Goal: Register for event/course

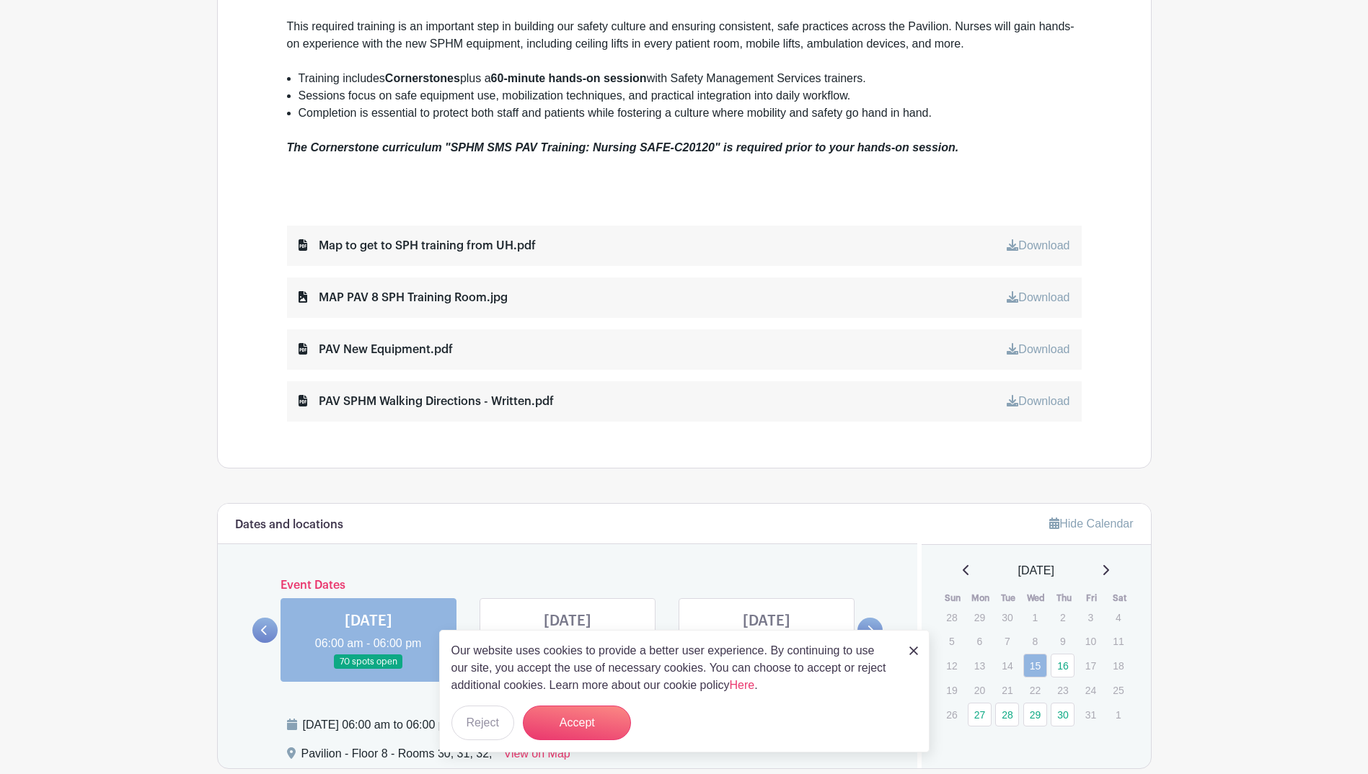
scroll to position [649, 0]
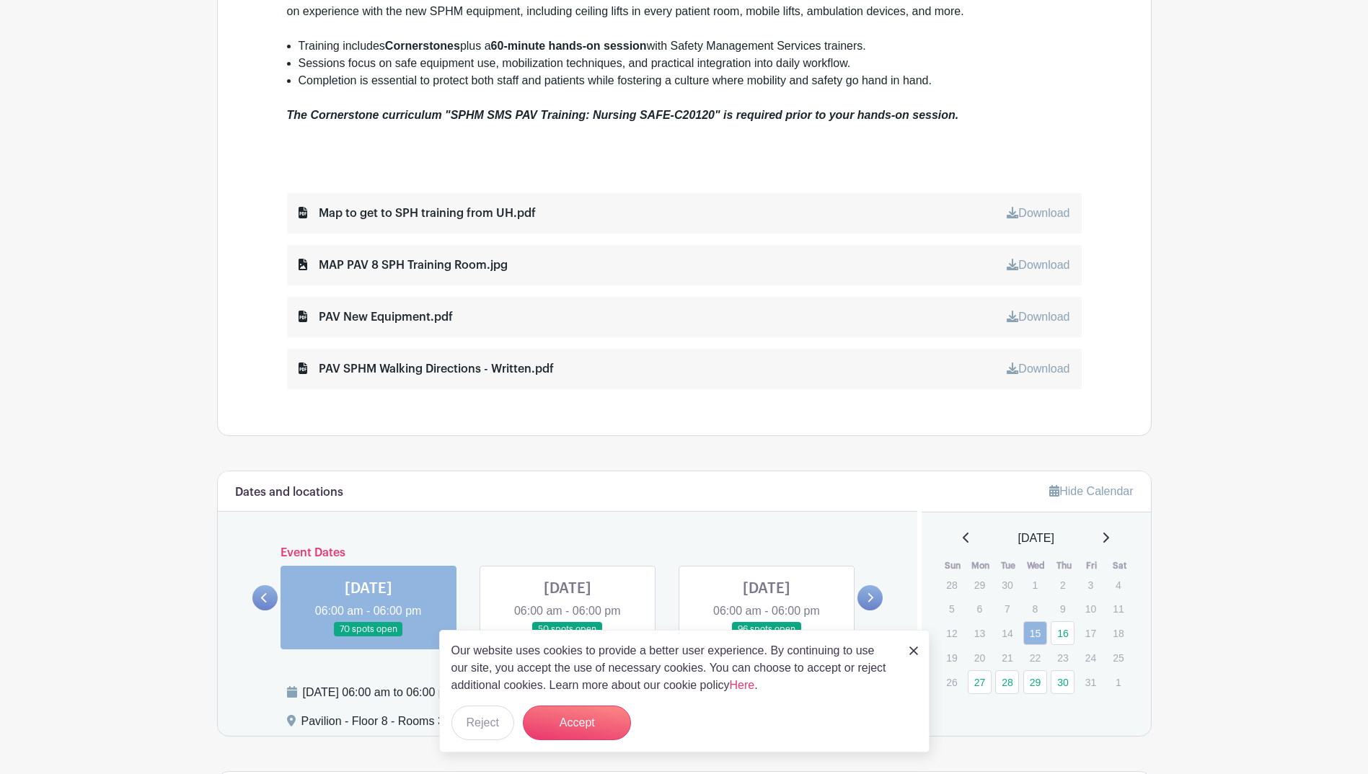
click at [912, 644] on link at bounding box center [913, 650] width 9 height 17
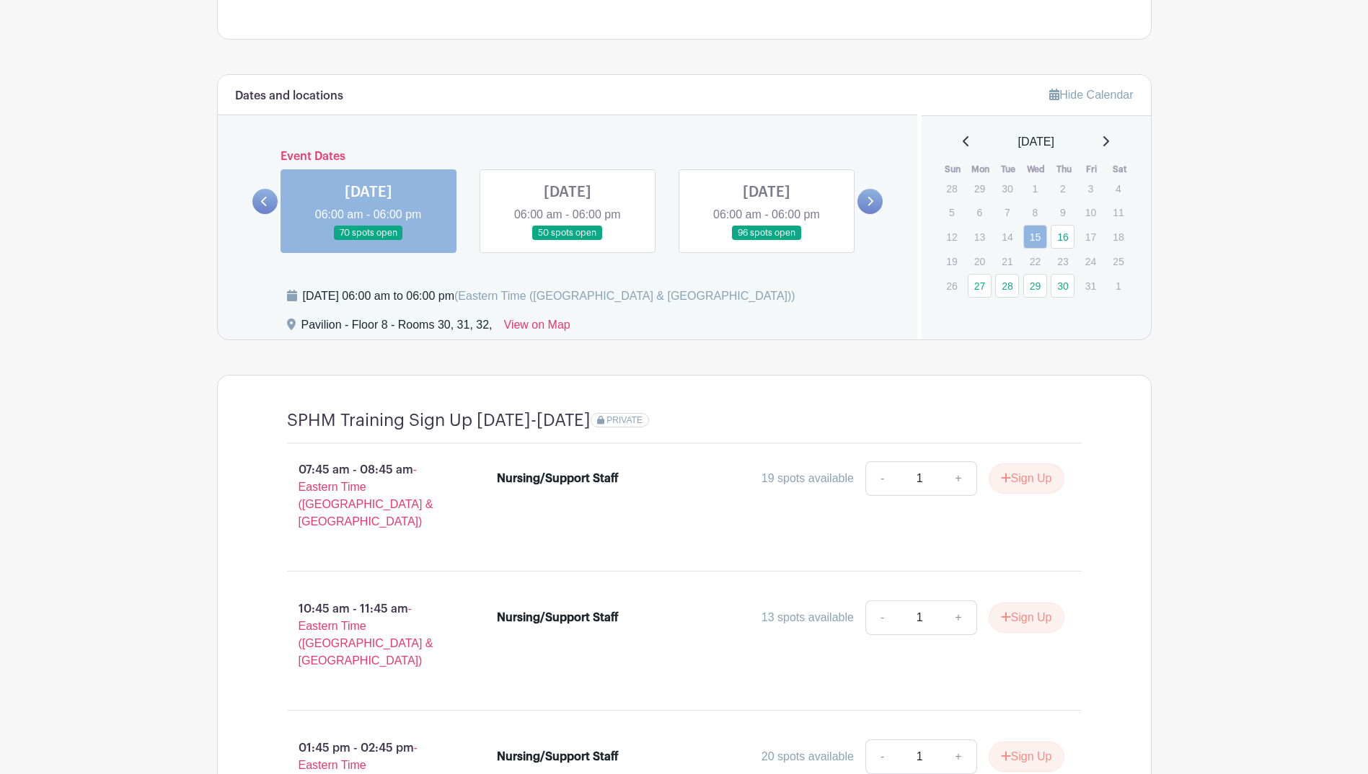
scroll to position [1040, 0]
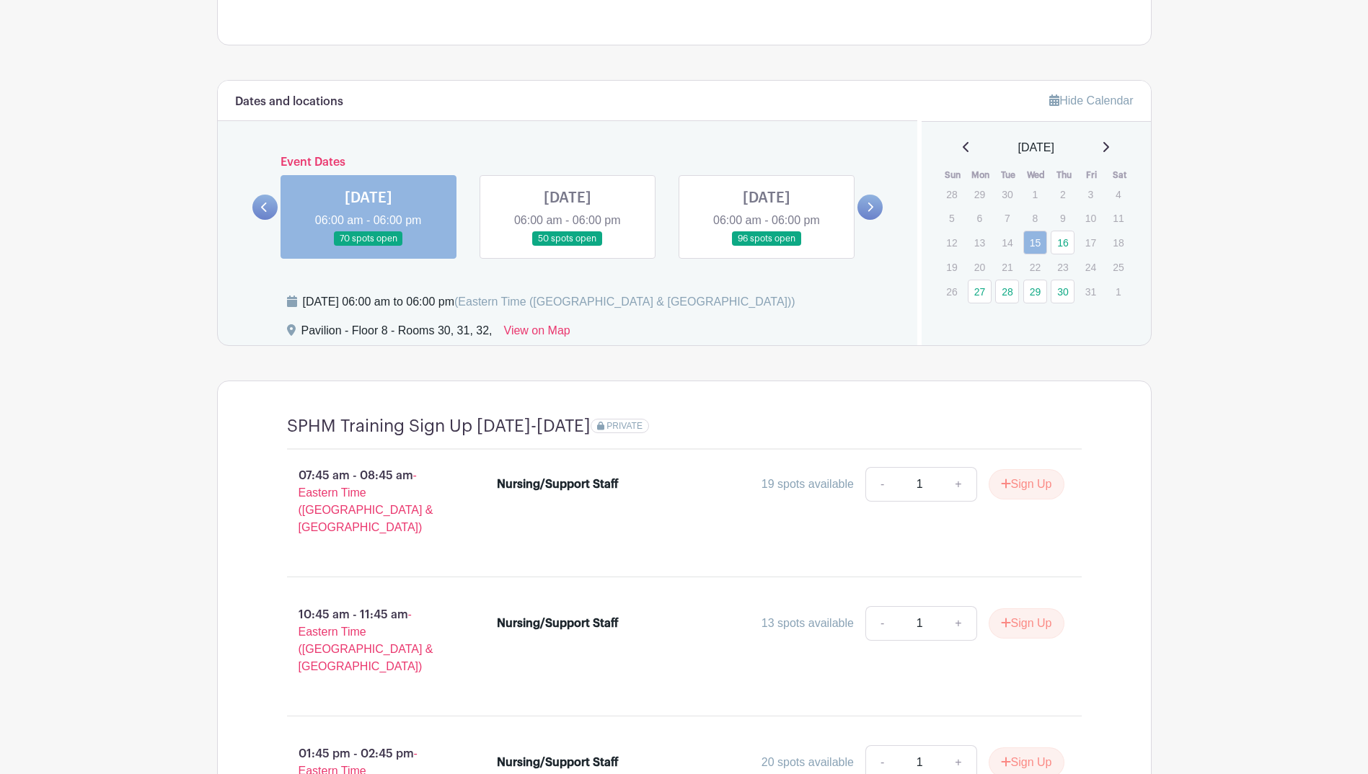
click at [567, 247] on link at bounding box center [567, 247] width 0 height 0
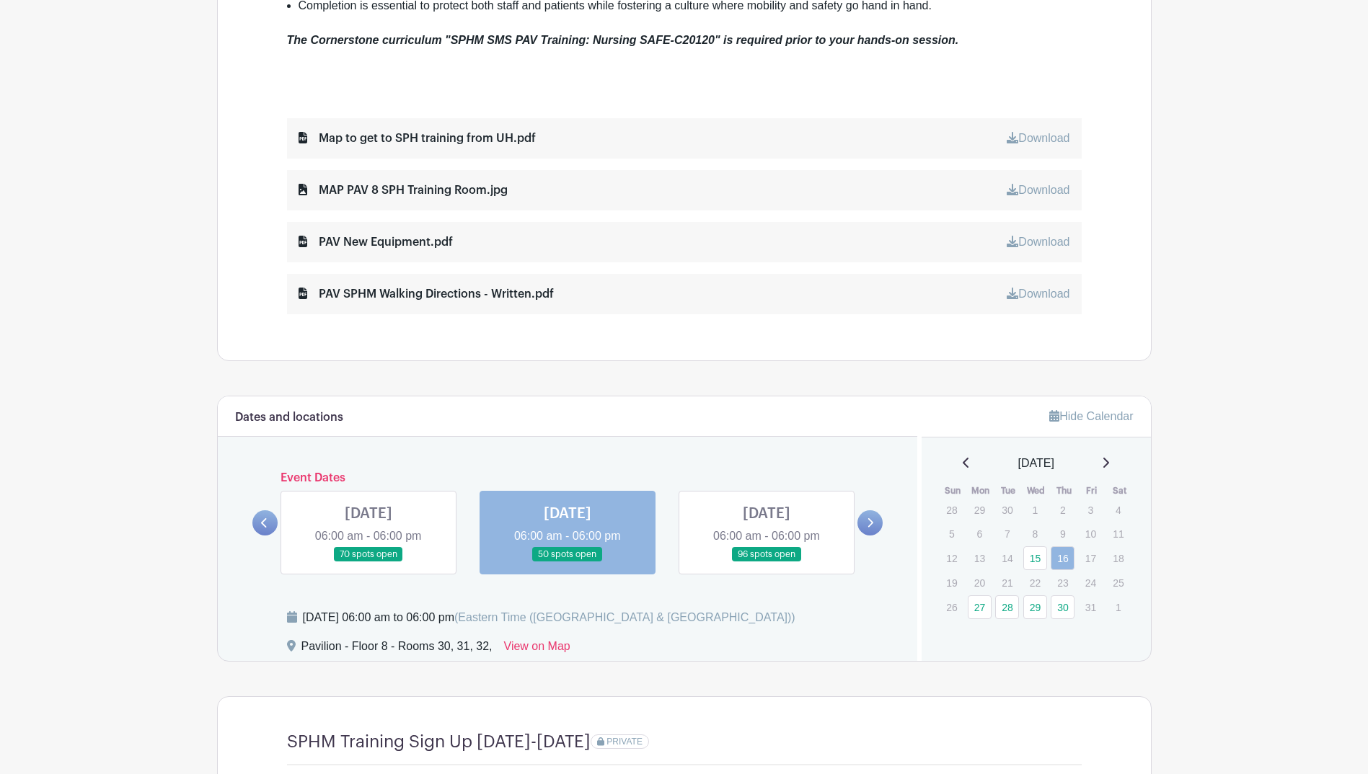
scroll to position [823, 0]
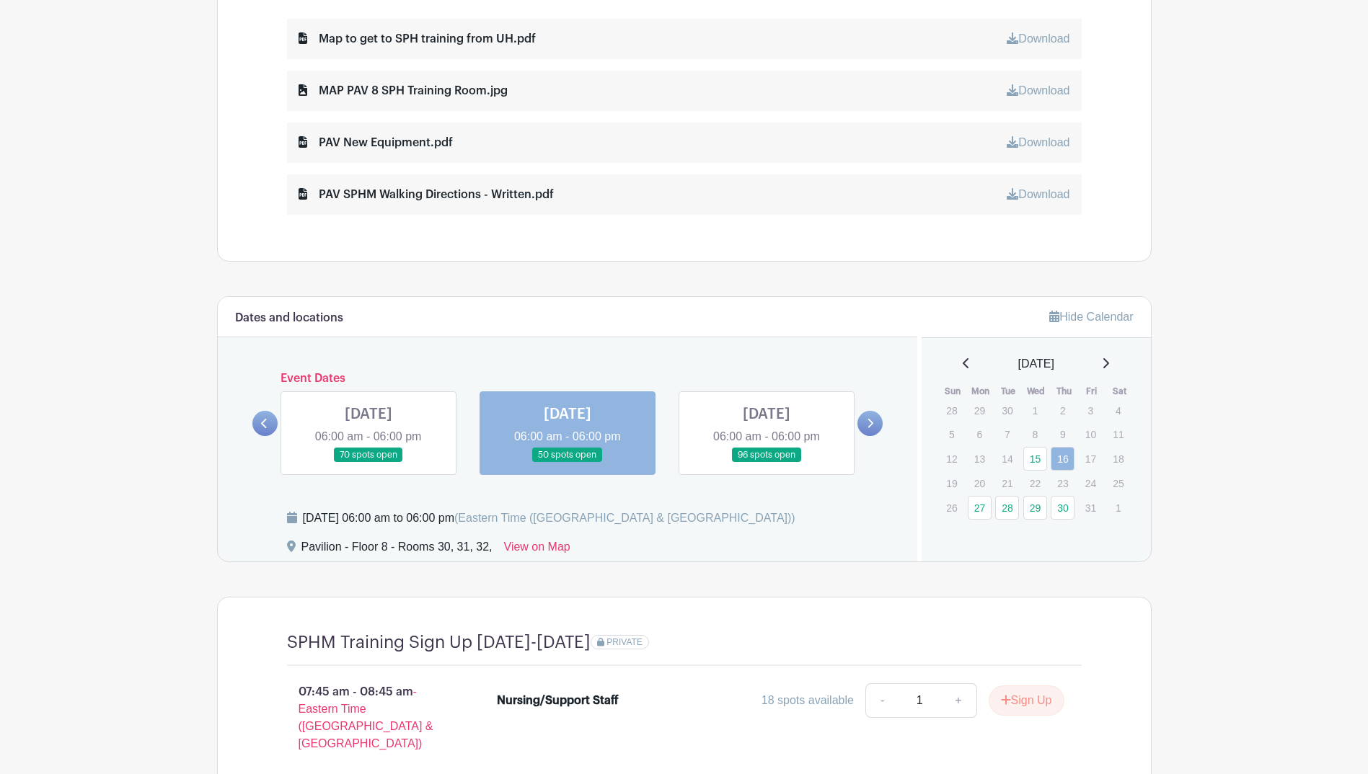
click at [766, 463] on link at bounding box center [766, 463] width 0 height 0
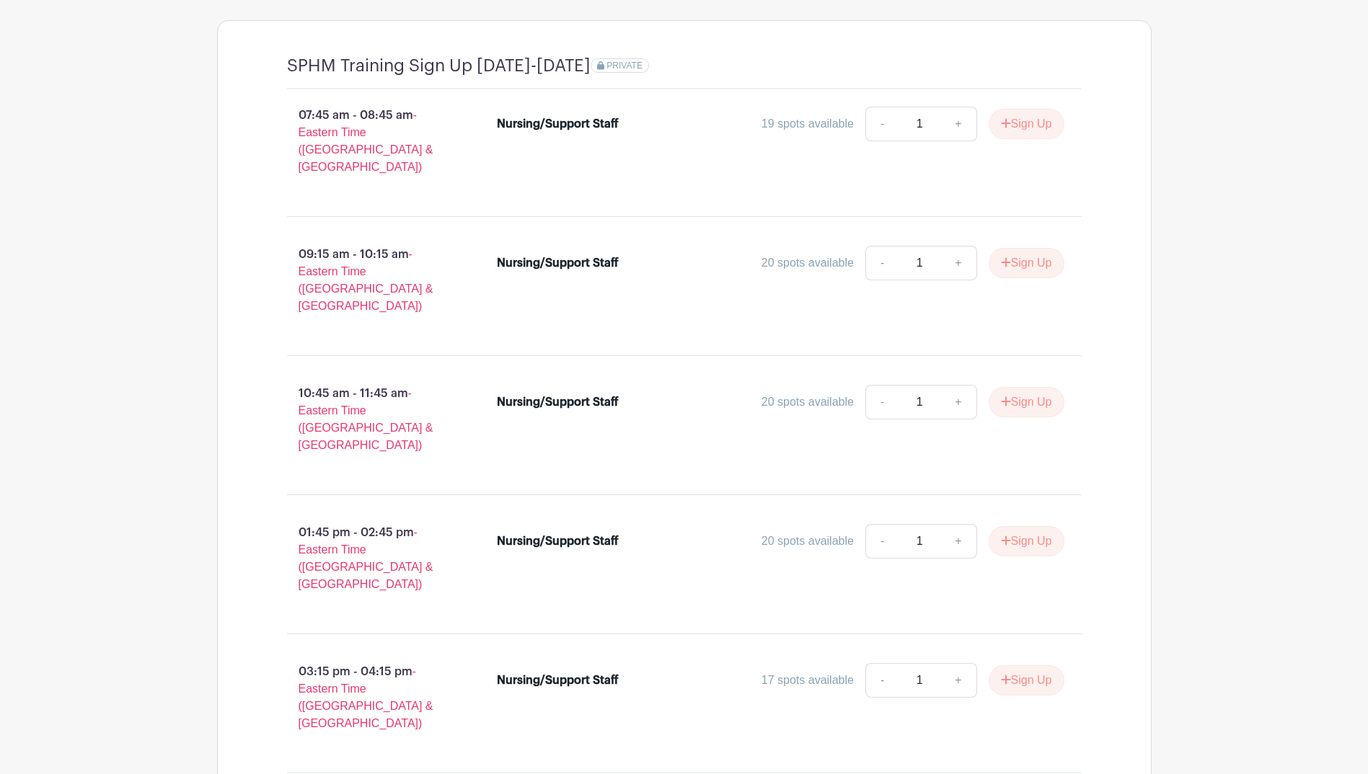
scroll to position [1450, 0]
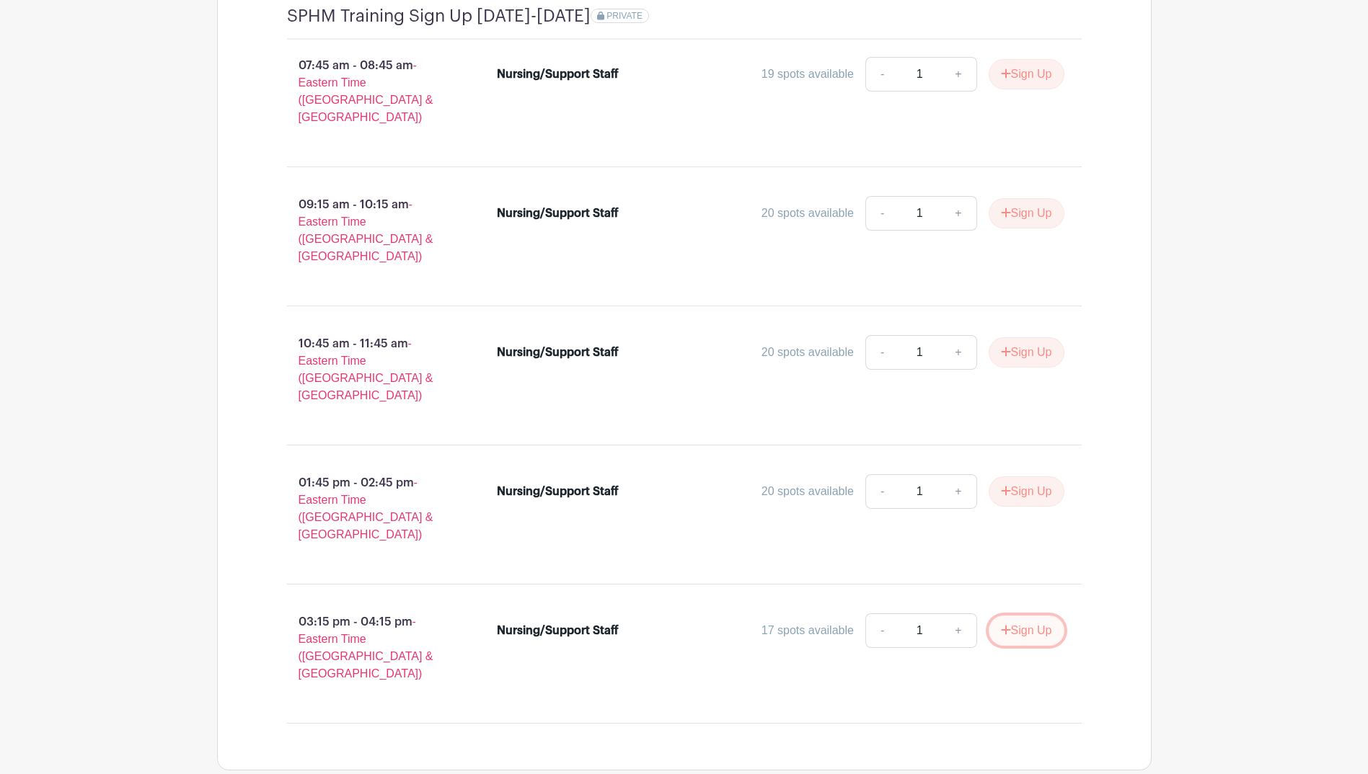
click at [1042, 616] on button "Sign Up" at bounding box center [1026, 631] width 76 height 30
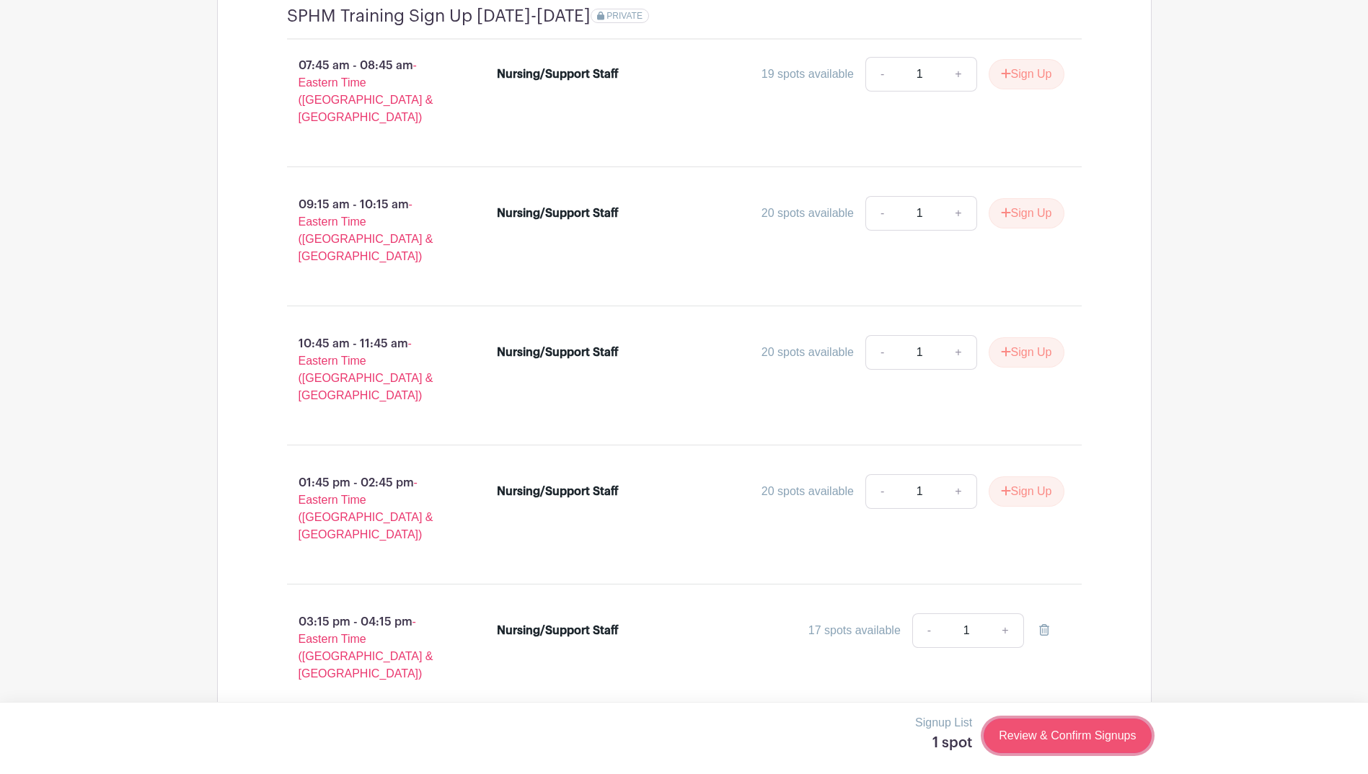
click at [1078, 736] on link "Review & Confirm Signups" at bounding box center [1066, 736] width 167 height 35
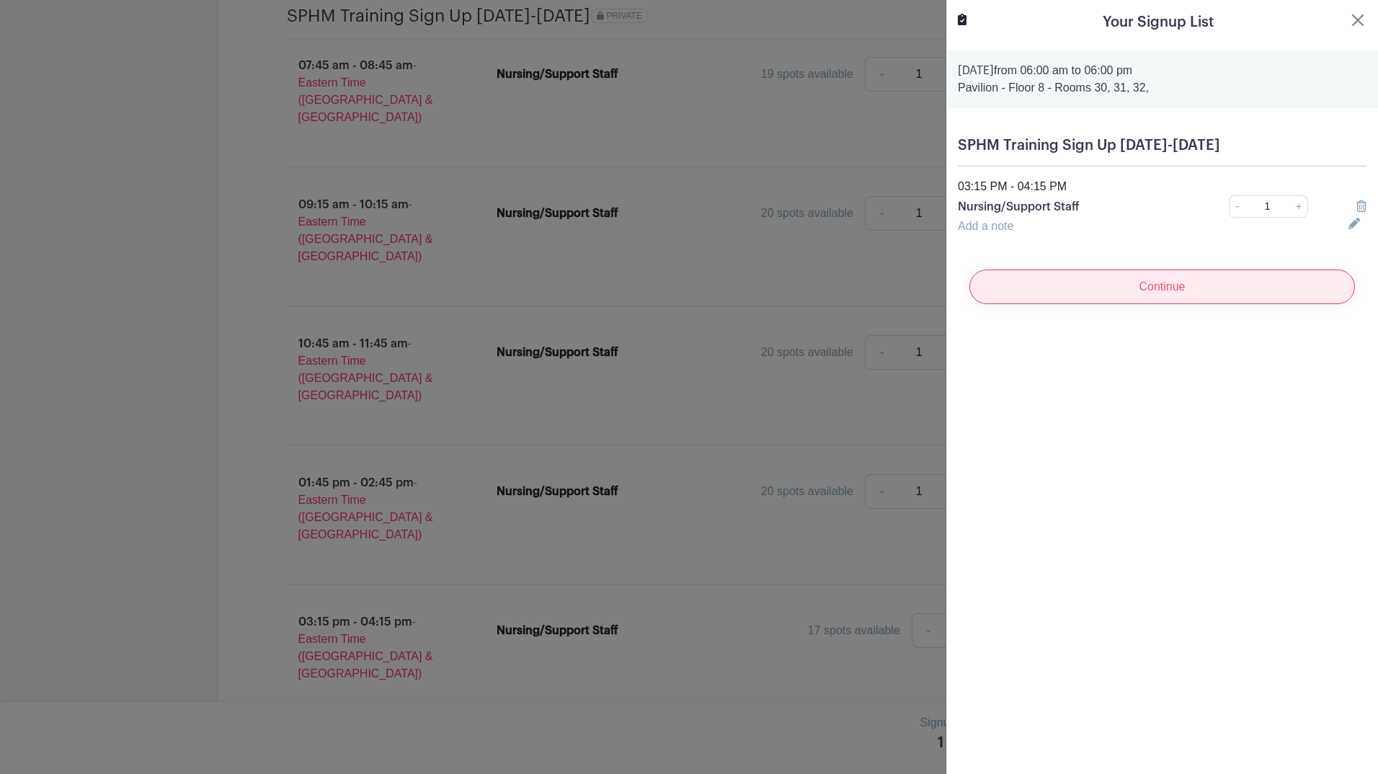
click at [1129, 297] on input "Continue" at bounding box center [1163, 287] width 386 height 35
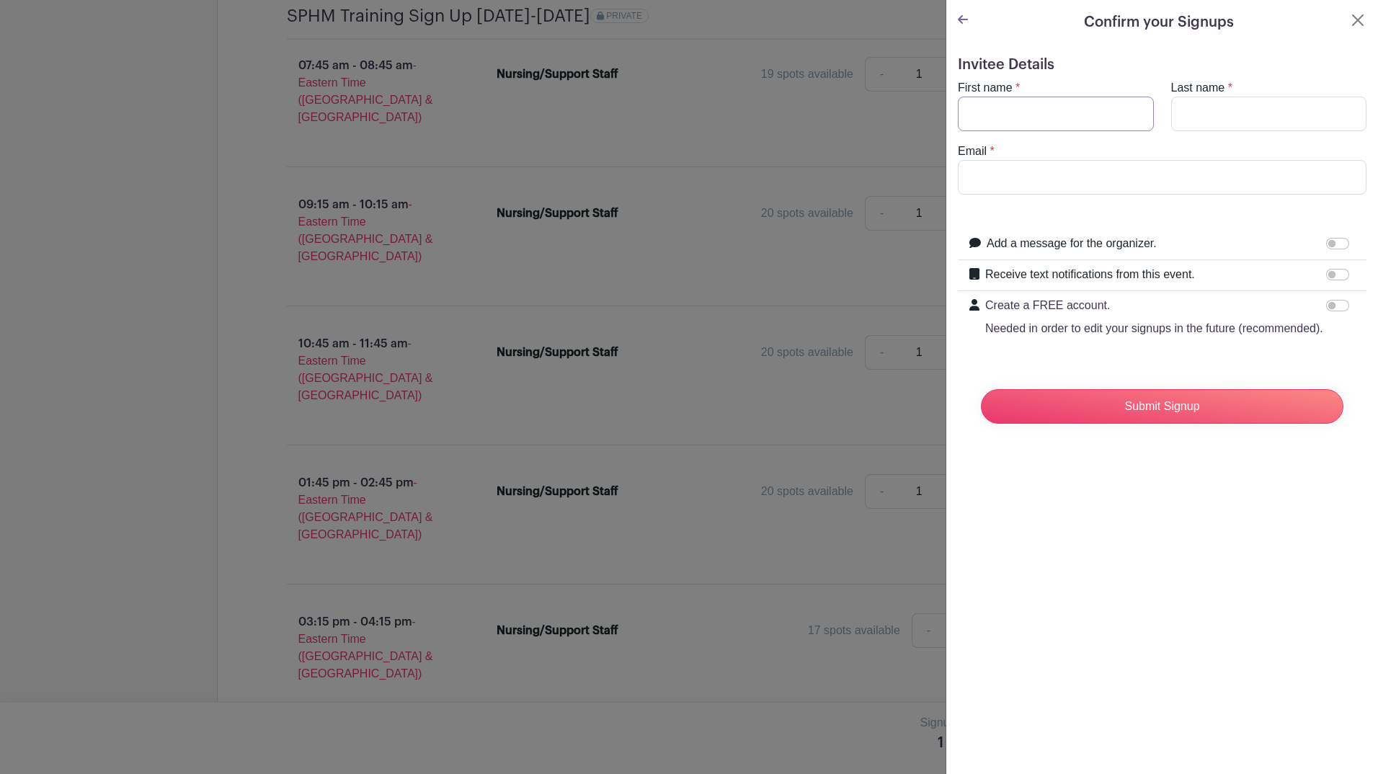
click at [1033, 111] on input "First name" at bounding box center [1056, 114] width 196 height 35
type input "Nickolet"
click at [1215, 116] on input "Last name" at bounding box center [1269, 114] width 196 height 35
type input "[PERSON_NAME]"
click at [1108, 172] on input "Email" at bounding box center [1162, 177] width 409 height 35
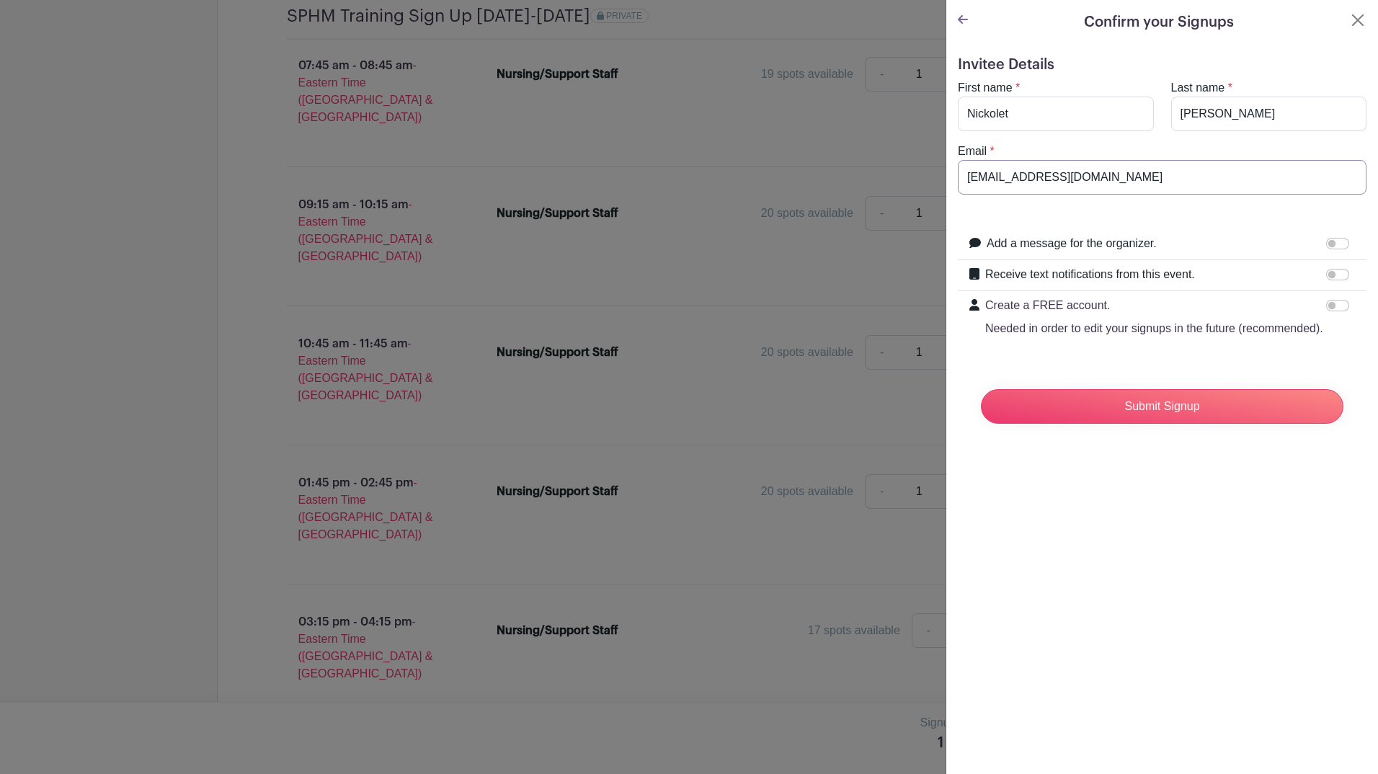
type input "[EMAIL_ADDRESS][DOMAIN_NAME]"
click at [1329, 275] on input "Receive text notifications from this event." at bounding box center [1337, 275] width 23 height 12
checkbox input "true"
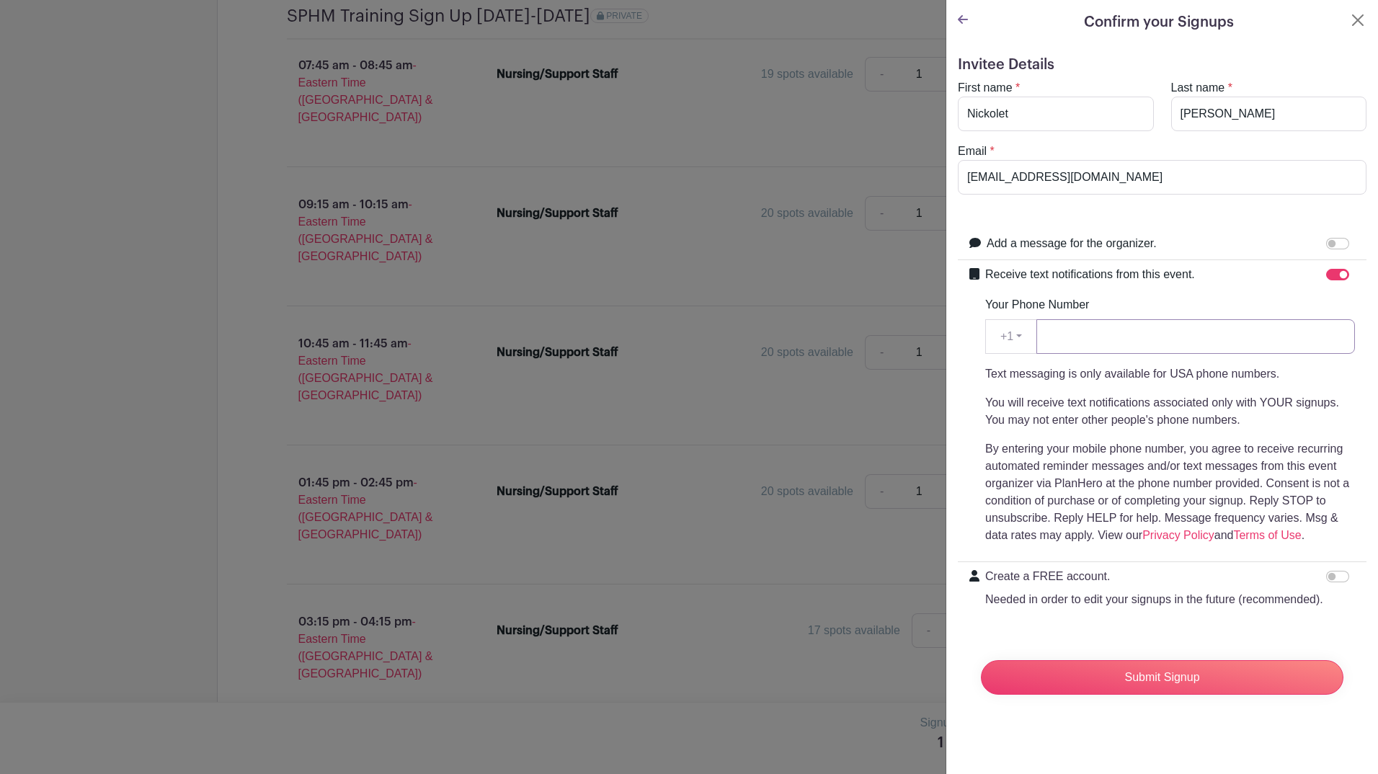
click at [1078, 341] on input "Your Phone Number" at bounding box center [1196, 336] width 319 height 35
type input "1"
type input "4"
type input "7347789161"
click at [1166, 695] on input "Submit Signup" at bounding box center [1162, 677] width 363 height 35
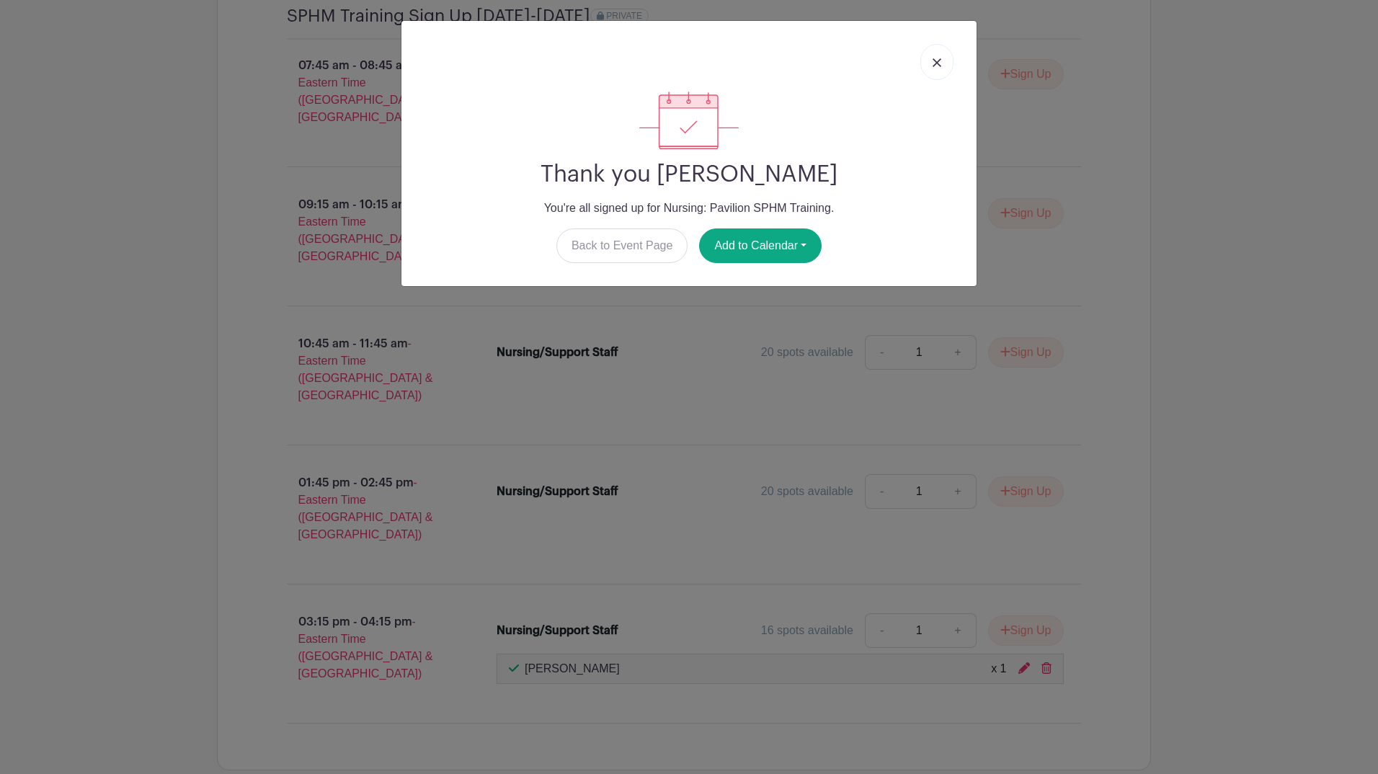
click at [939, 66] on img at bounding box center [937, 62] width 9 height 9
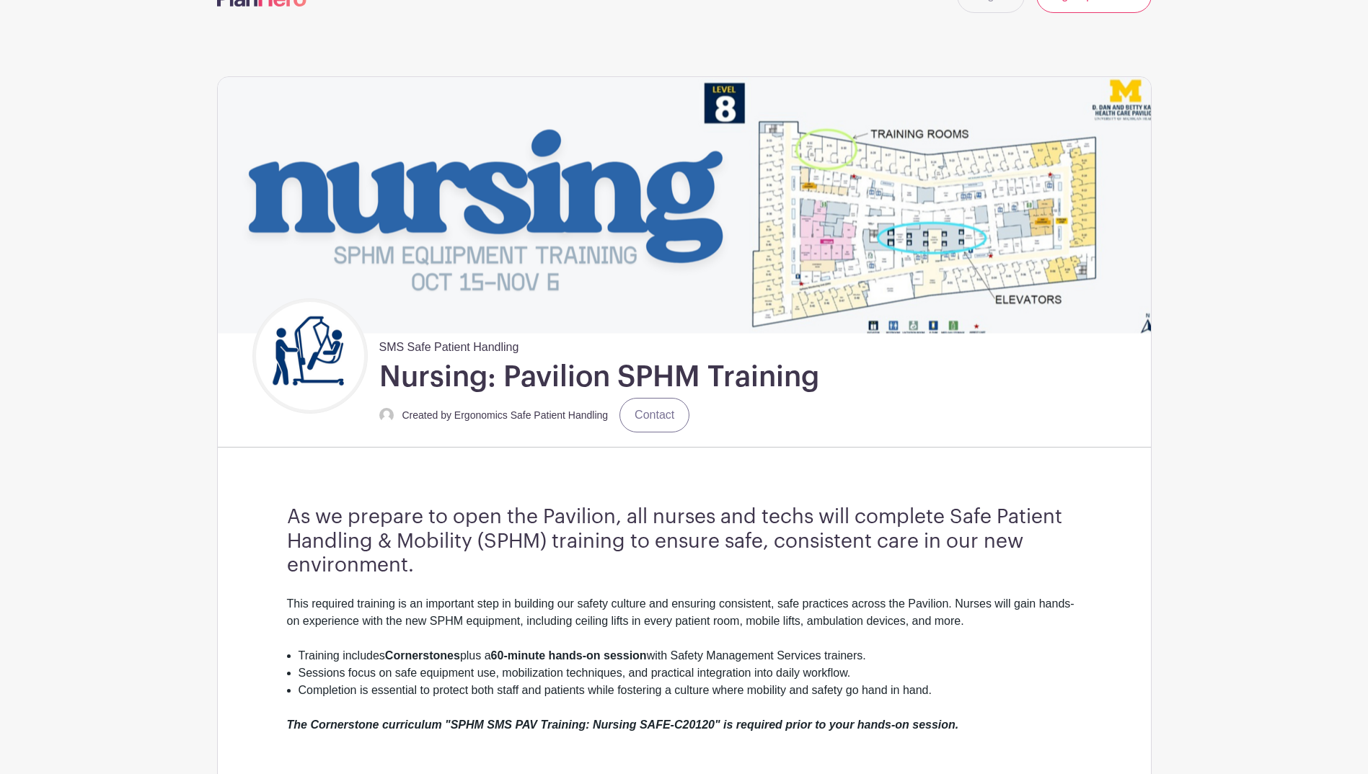
scroll to position [0, 0]
